Goal: Navigation & Orientation: Find specific page/section

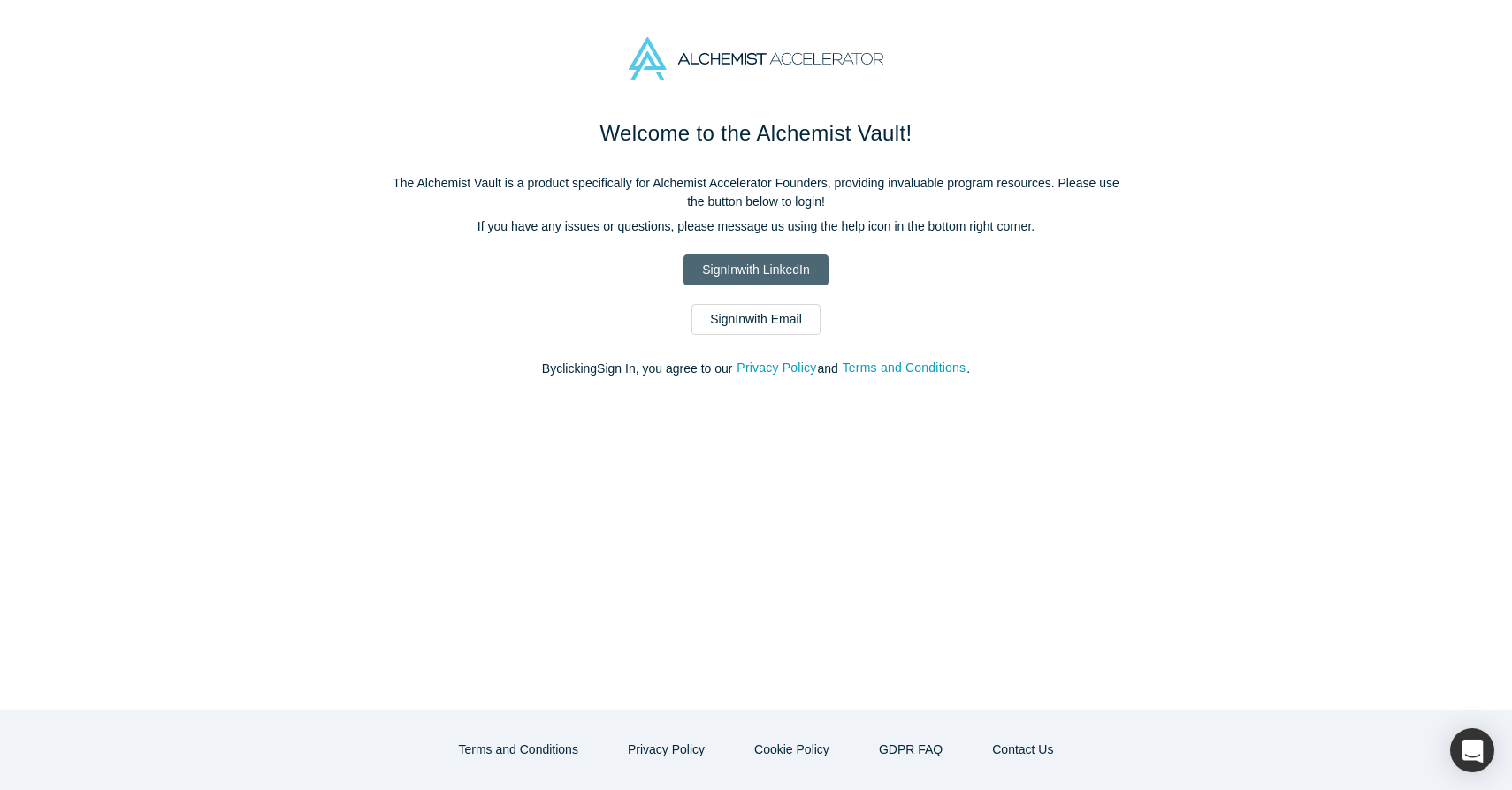
click at [779, 281] on link "Sign In with LinkedIn" at bounding box center [755, 269] width 144 height 31
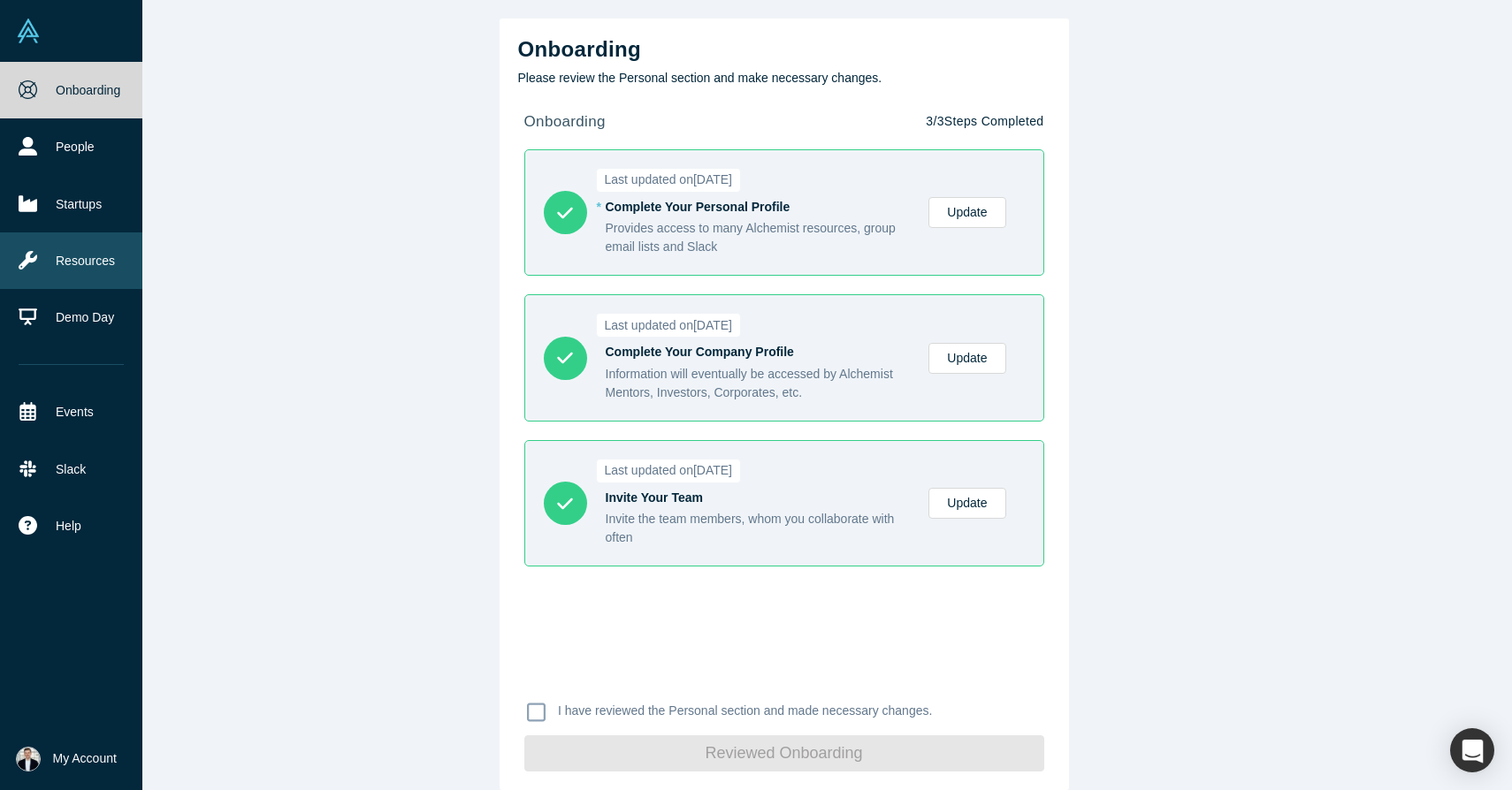
click at [97, 264] on link "Resources" at bounding box center [71, 260] width 142 height 57
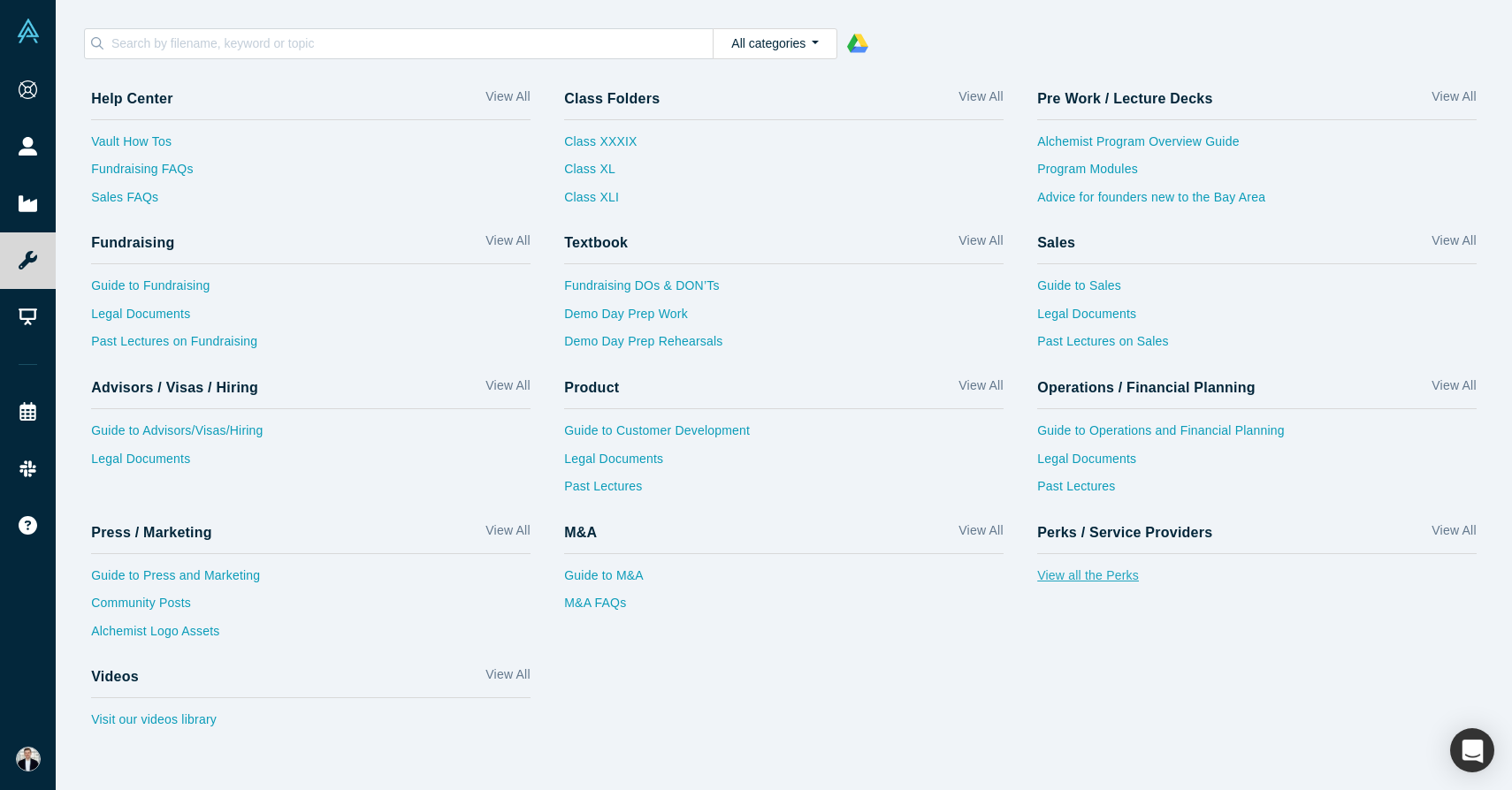
click at [1105, 573] on link "View all the Perks" at bounding box center [1256, 580] width 439 height 28
